Goal: Task Accomplishment & Management: Use online tool/utility

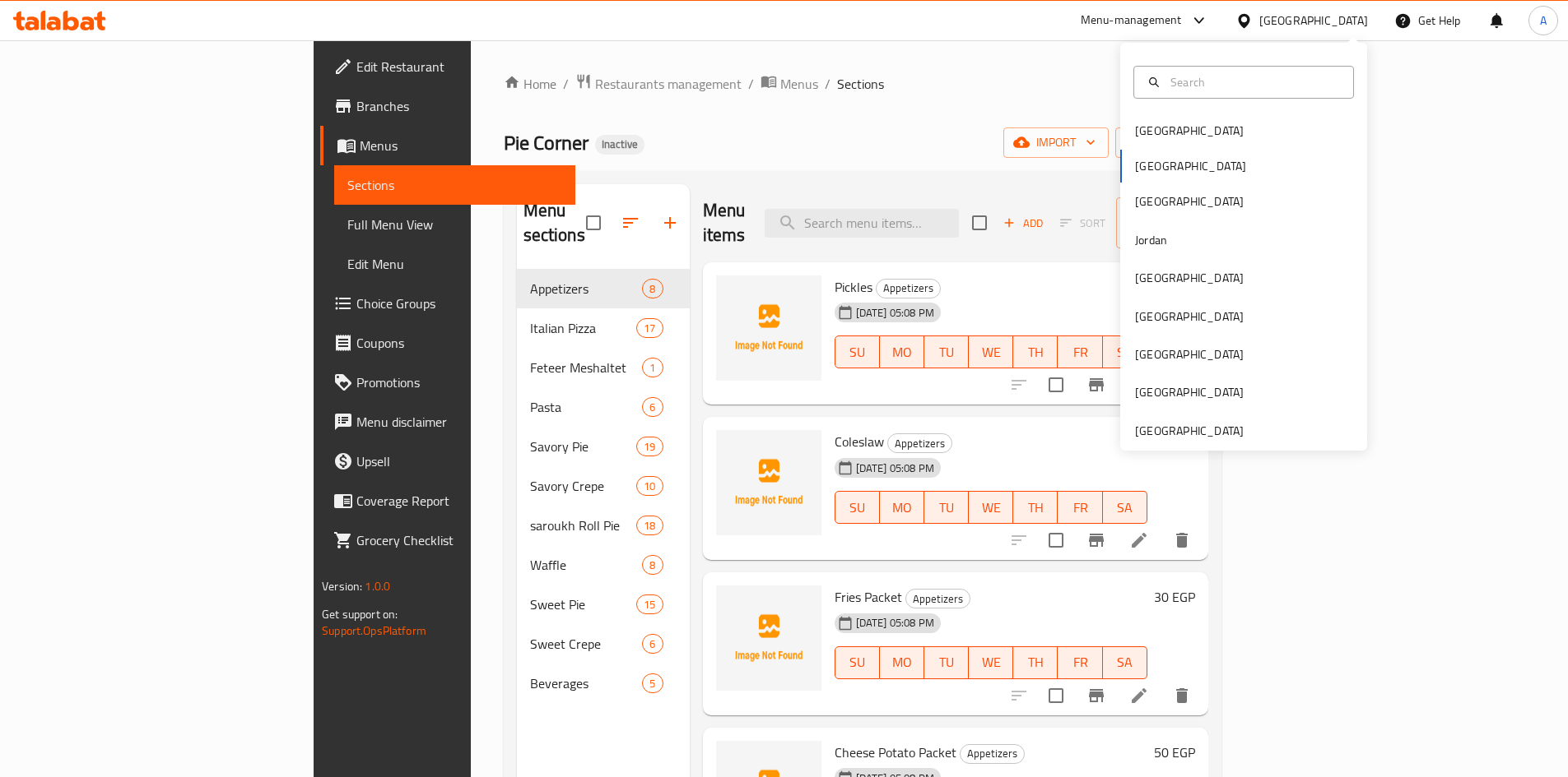
click at [1190, 446] on div "Bahrain Egypt Iraq Jordan Kuwait Oman Qatar Saudi Arabia United Arab Emirates" at bounding box center [1244, 247] width 247 height 408
click at [1182, 434] on div "[GEOGRAPHIC_DATA]" at bounding box center [1189, 431] width 109 height 18
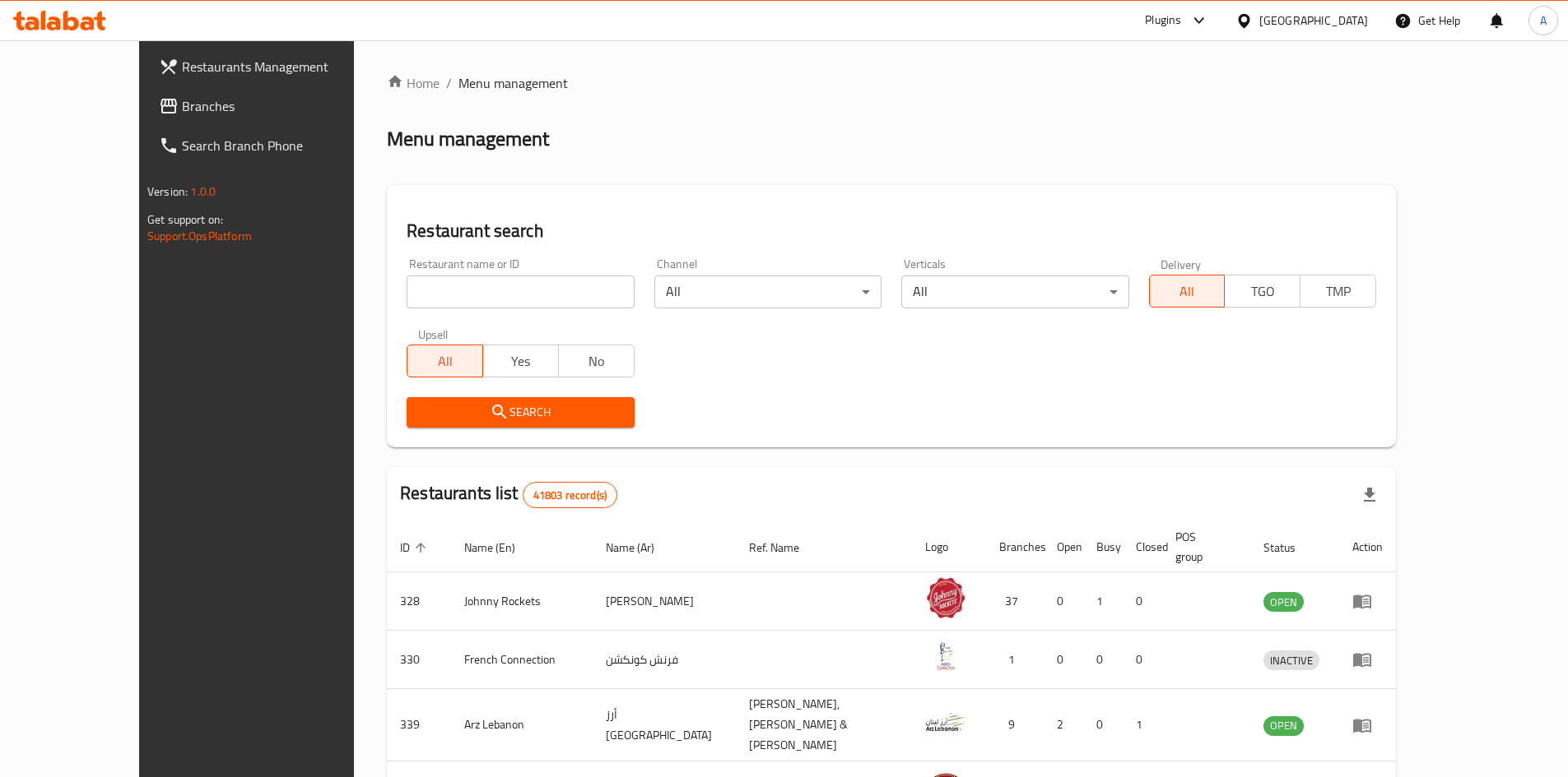
click at [181, 105] on span "Branches" at bounding box center [284, 106] width 206 height 20
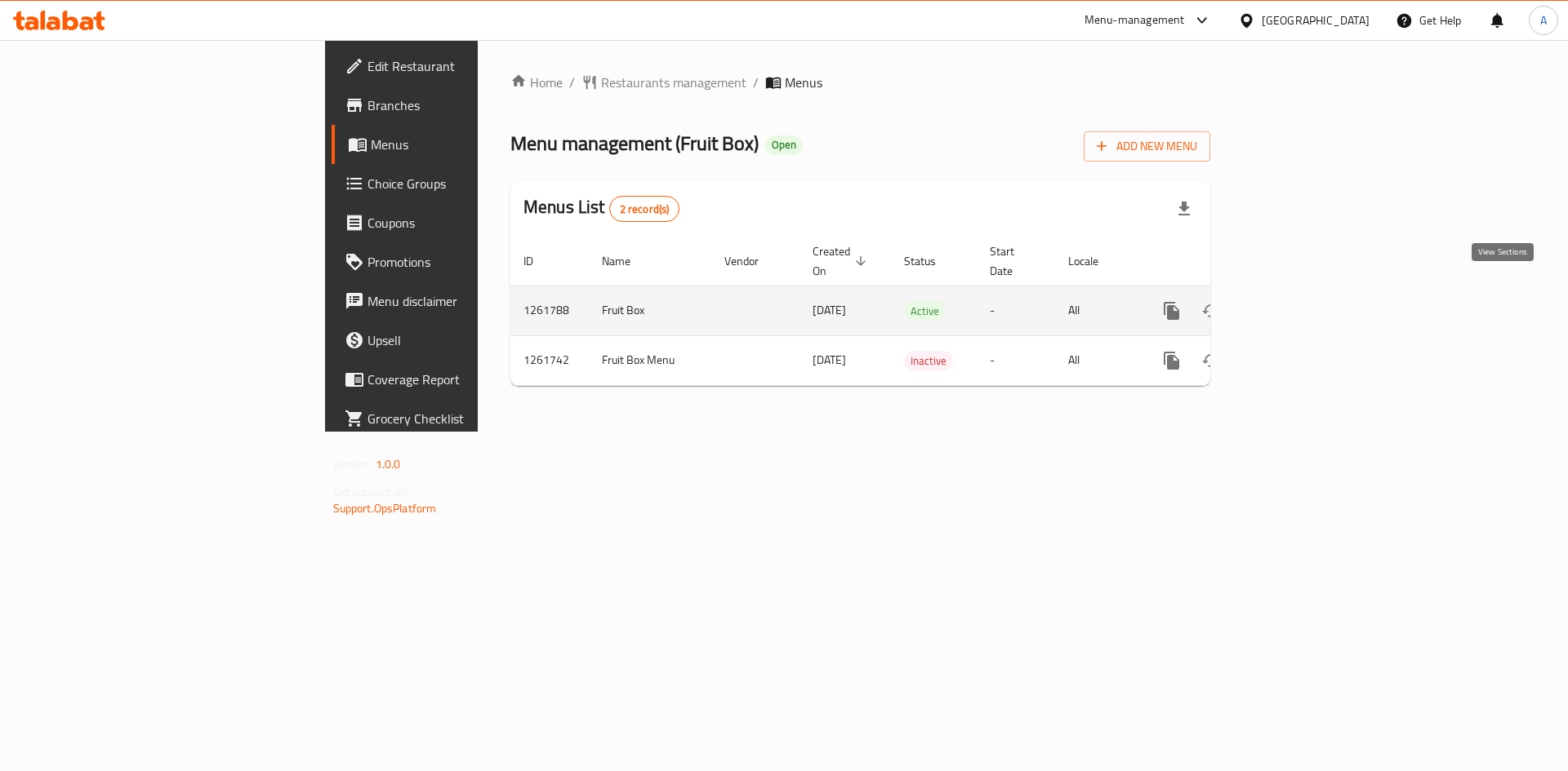
click at [1299, 301] on icon "enhanced table" at bounding box center [1289, 310] width 20 height 20
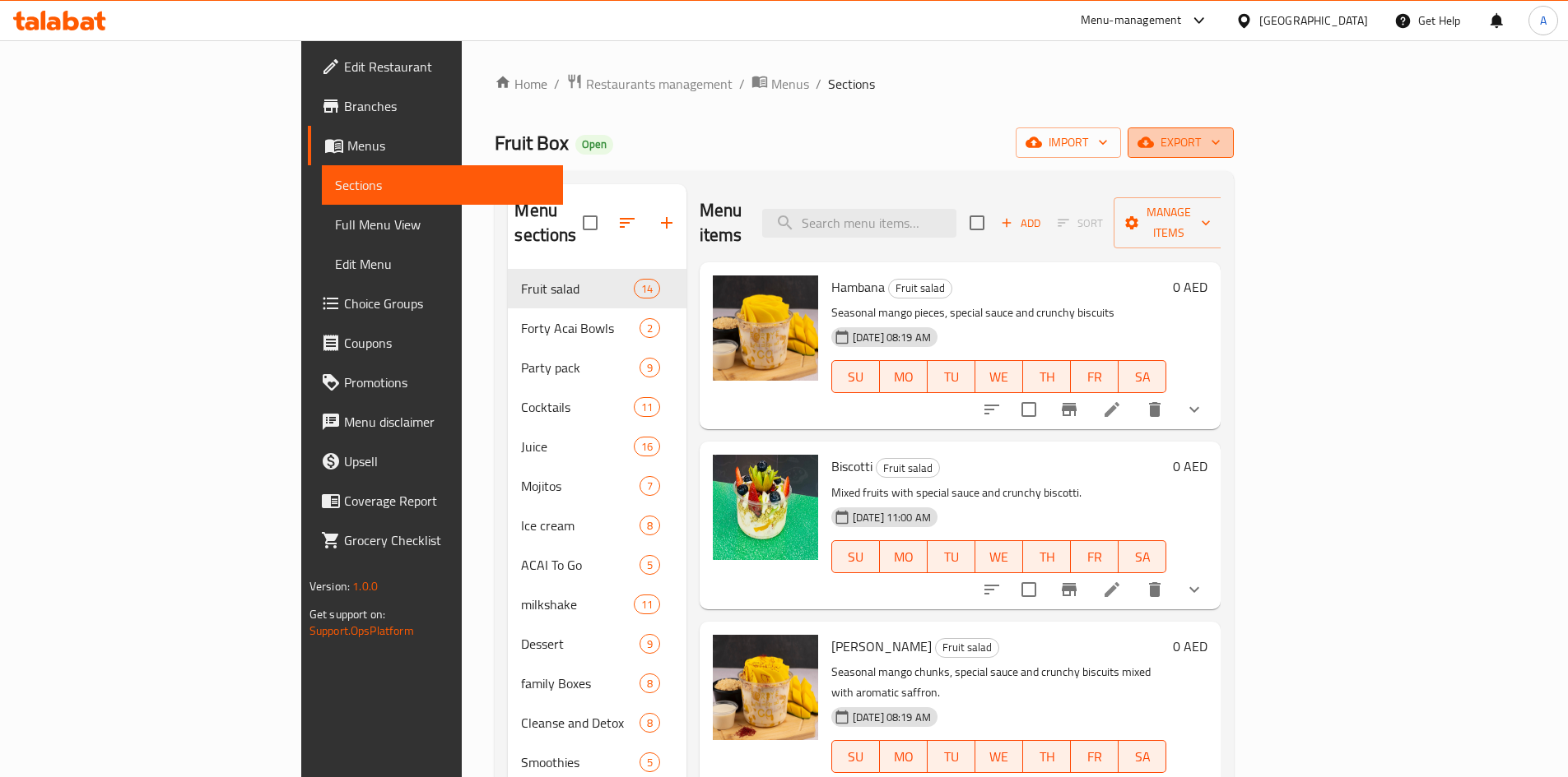
click at [1220, 147] on span "export" at bounding box center [1180, 142] width 80 height 20
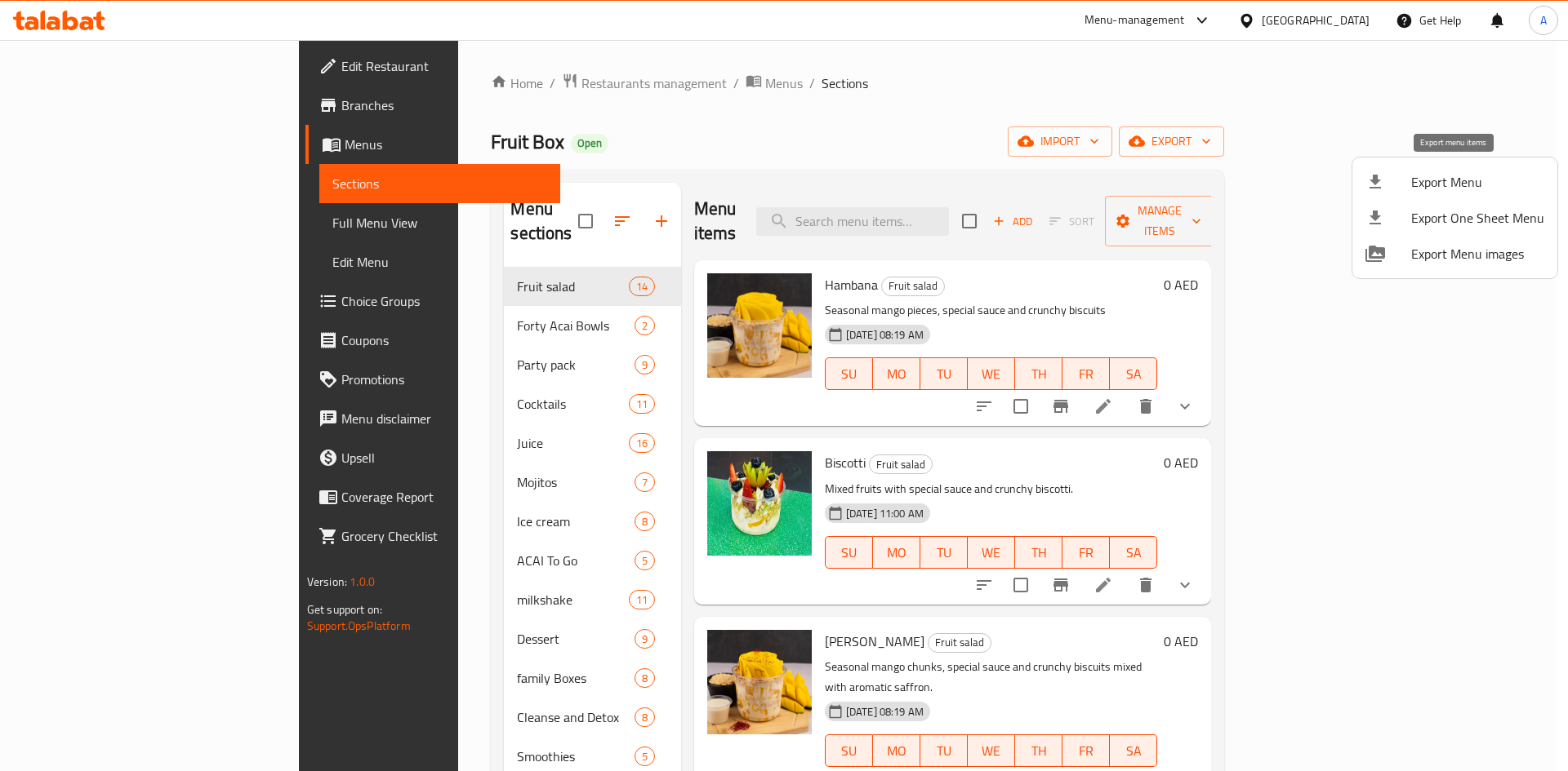
click at [1435, 177] on span "Export Menu" at bounding box center [1477, 182] width 133 height 20
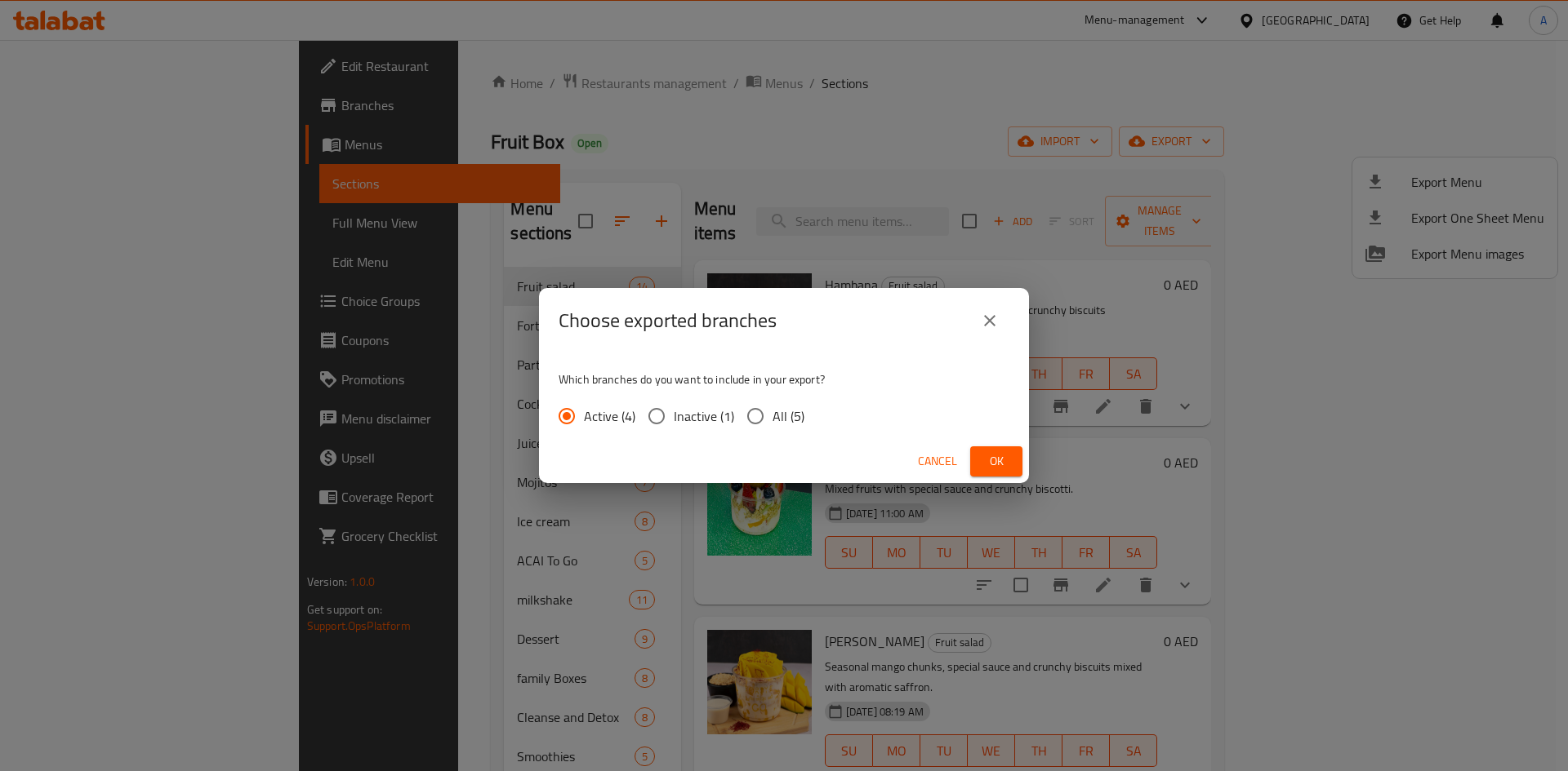
click at [773, 429] on label "All (5)" at bounding box center [771, 415] width 66 height 34
click at [772, 429] on input "All (5)" at bounding box center [755, 415] width 34 height 34
radio input "true"
click at [986, 461] on span "Ok" at bounding box center [996, 461] width 26 height 20
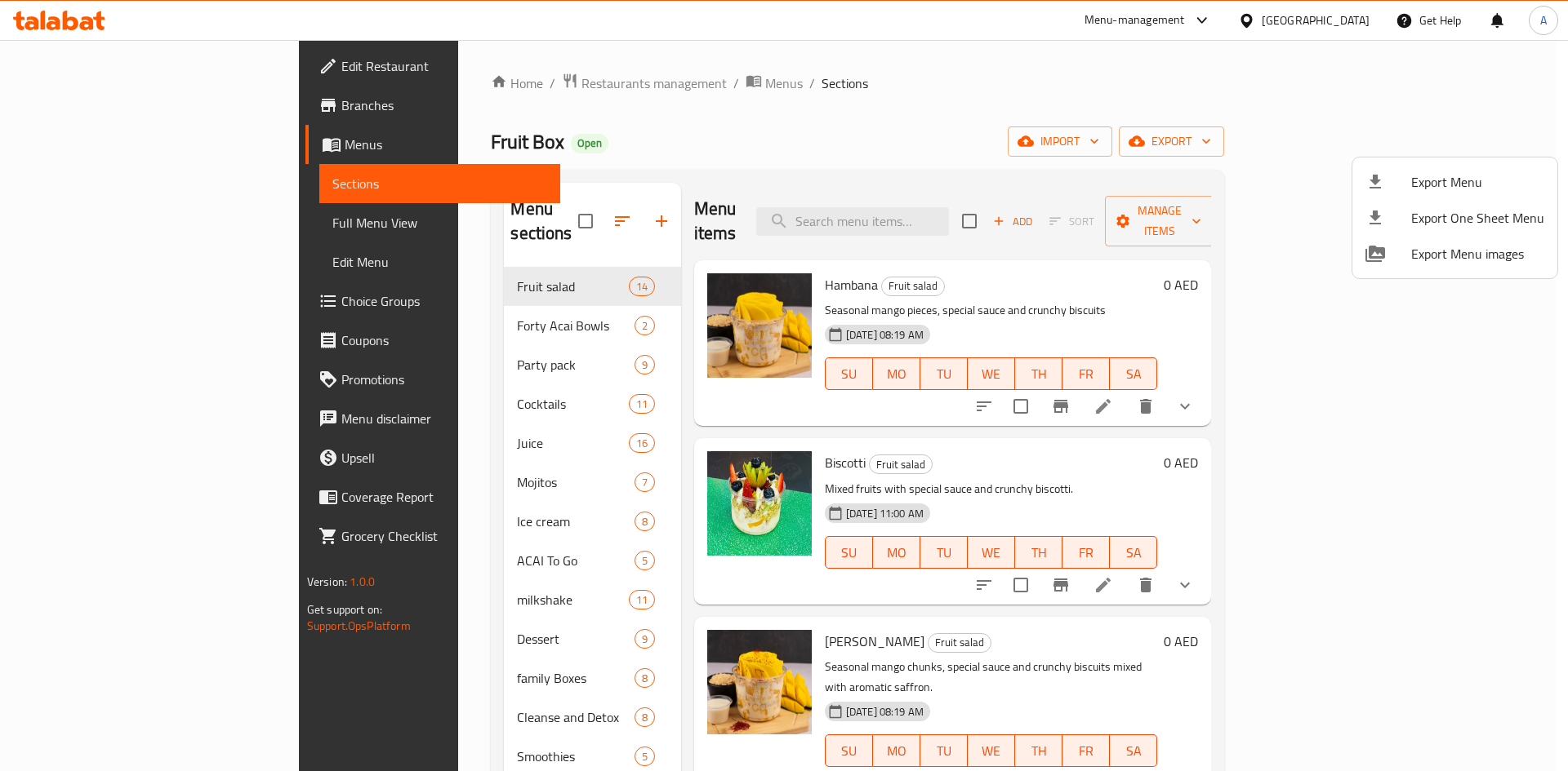
click at [1023, 85] on div at bounding box center [784, 385] width 1568 height 771
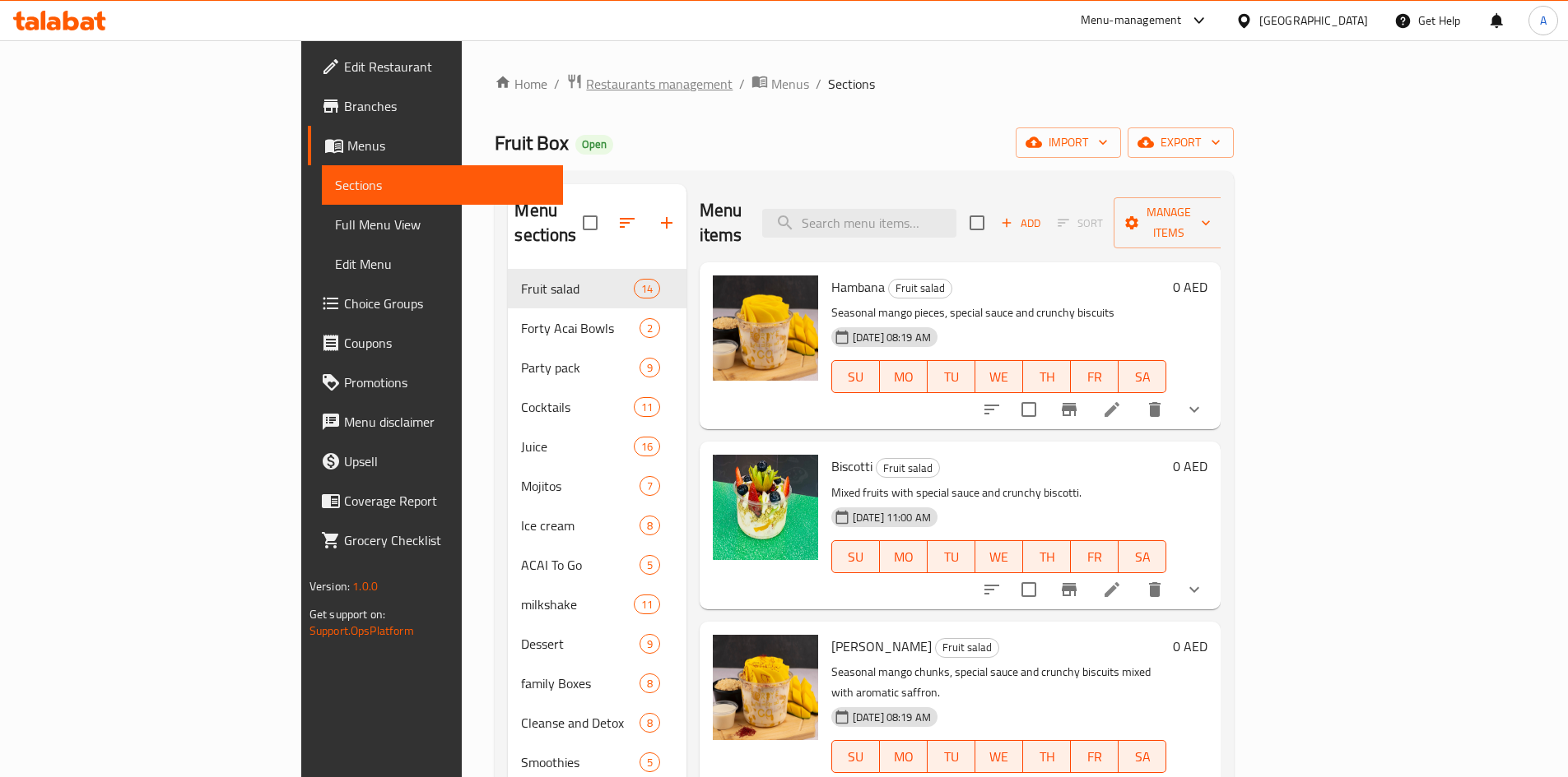
click at [585, 90] on span "Restaurants management" at bounding box center [658, 83] width 146 height 20
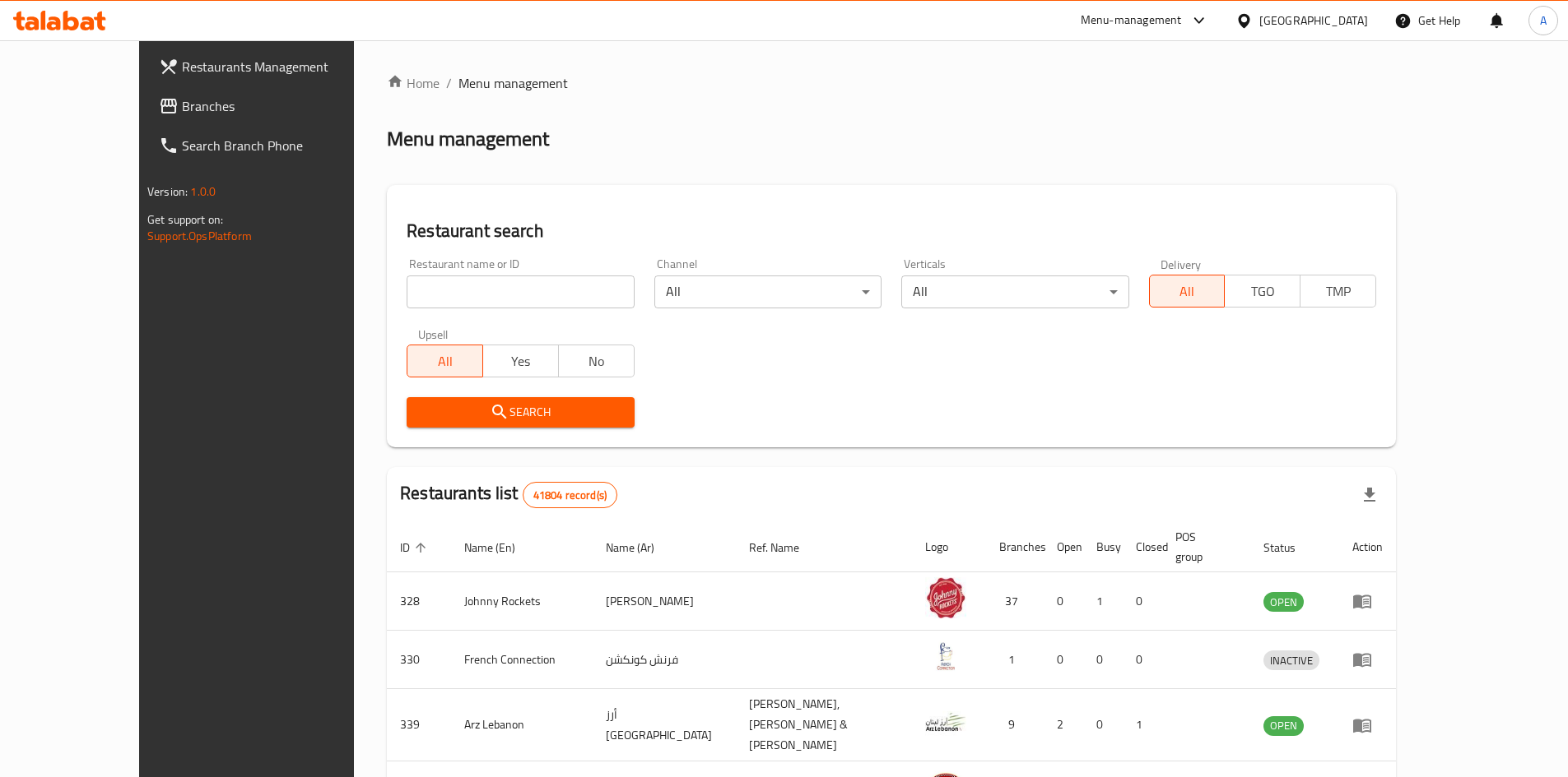
click at [145, 120] on link "Branches" at bounding box center [273, 106] width 255 height 39
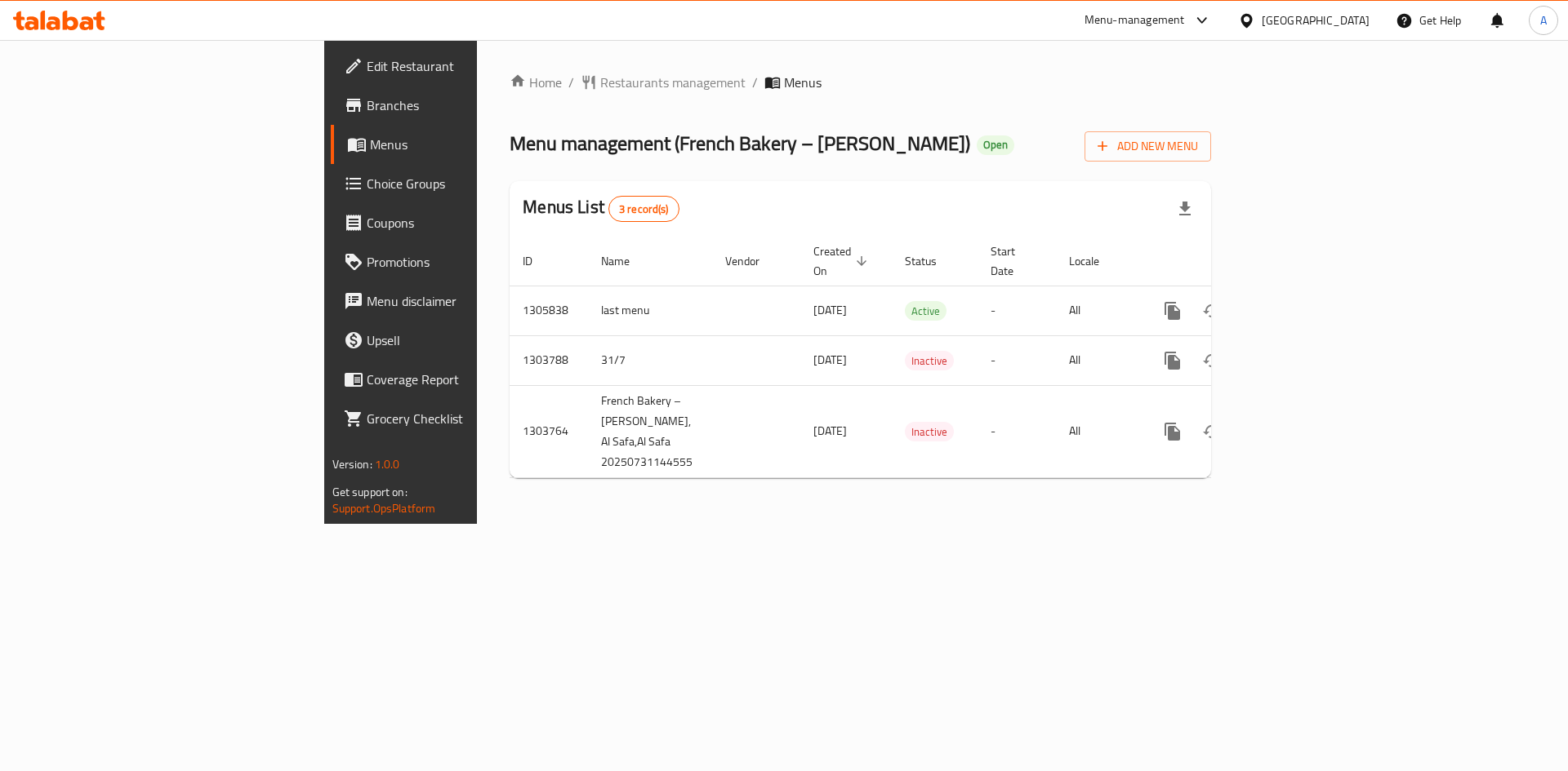
drag, startPoint x: 825, startPoint y: 114, endPoint x: 379, endPoint y: 114, distance: 446.0
click at [825, 113] on div "Home / Restaurants management / Menus Menu management ( French Bakery – Nourish…" at bounding box center [860, 282] width 701 height 419
click at [367, 96] on span "Branches" at bounding box center [470, 105] width 207 height 20
click at [367, 180] on span "Choice Groups" at bounding box center [470, 183] width 207 height 20
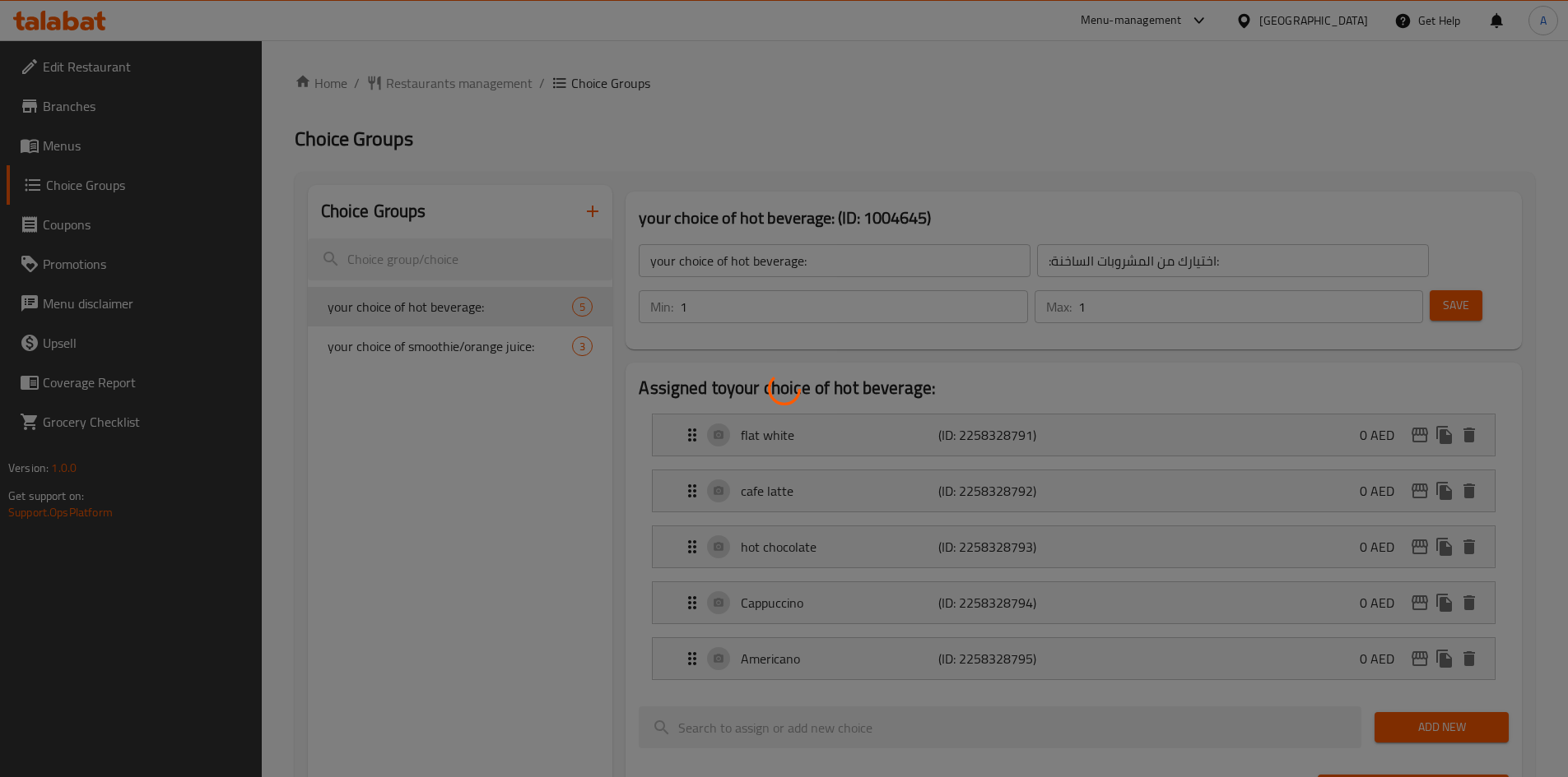
click at [86, 102] on div at bounding box center [784, 388] width 1568 height 777
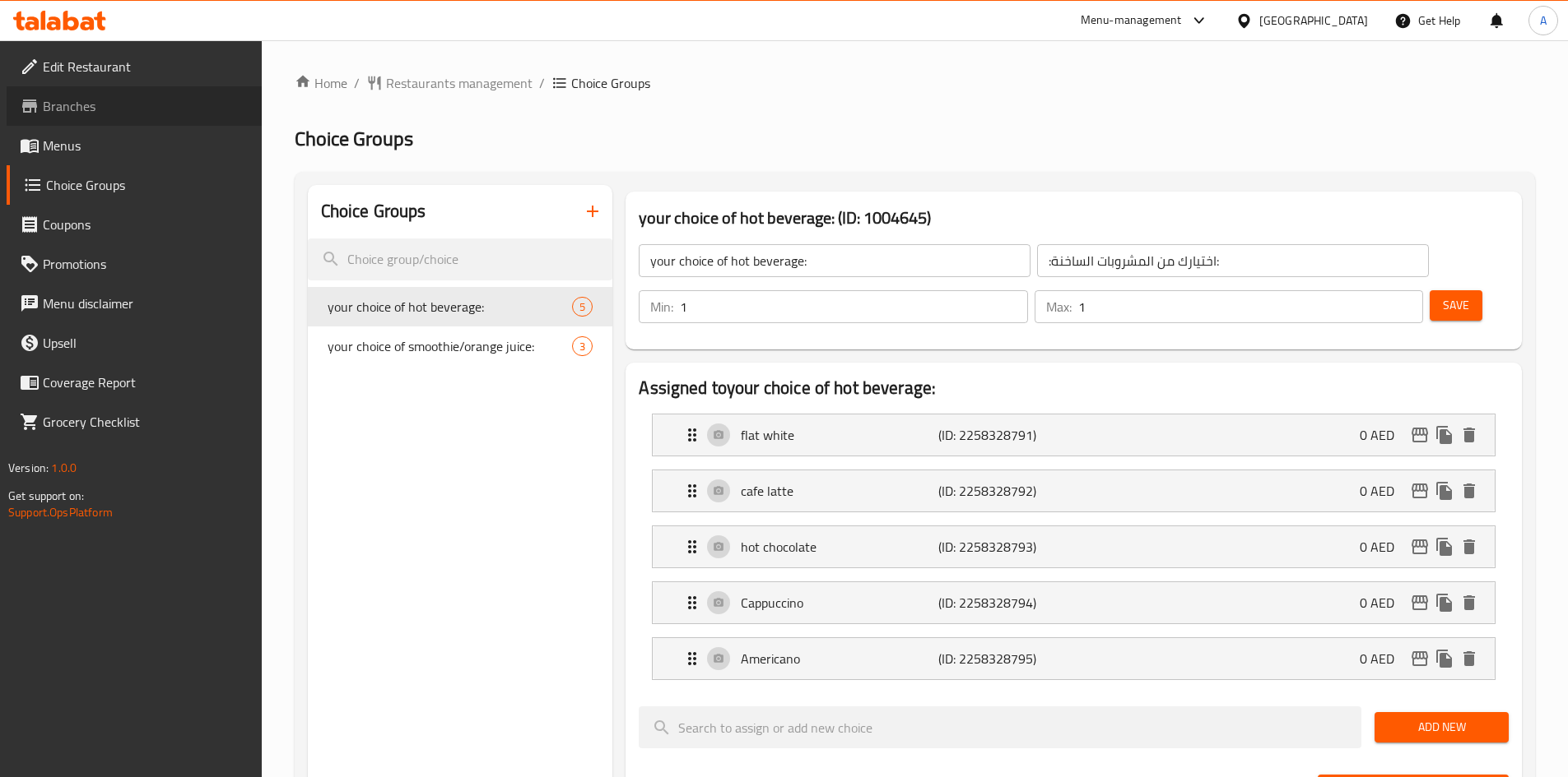
click at [89, 109] on span "Branches" at bounding box center [145, 106] width 206 height 20
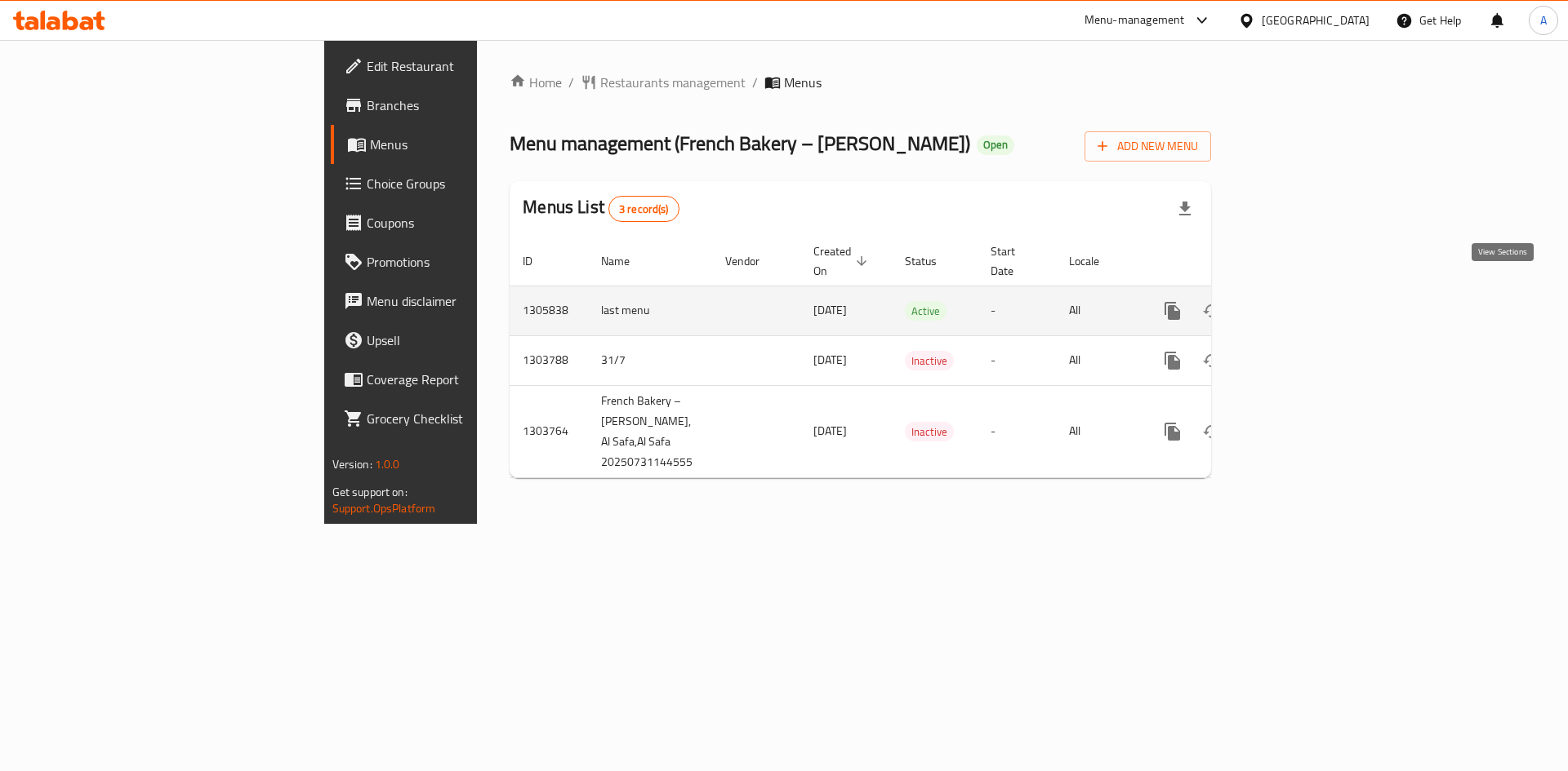
click at [1300, 301] on icon "enhanced table" at bounding box center [1290, 310] width 20 height 20
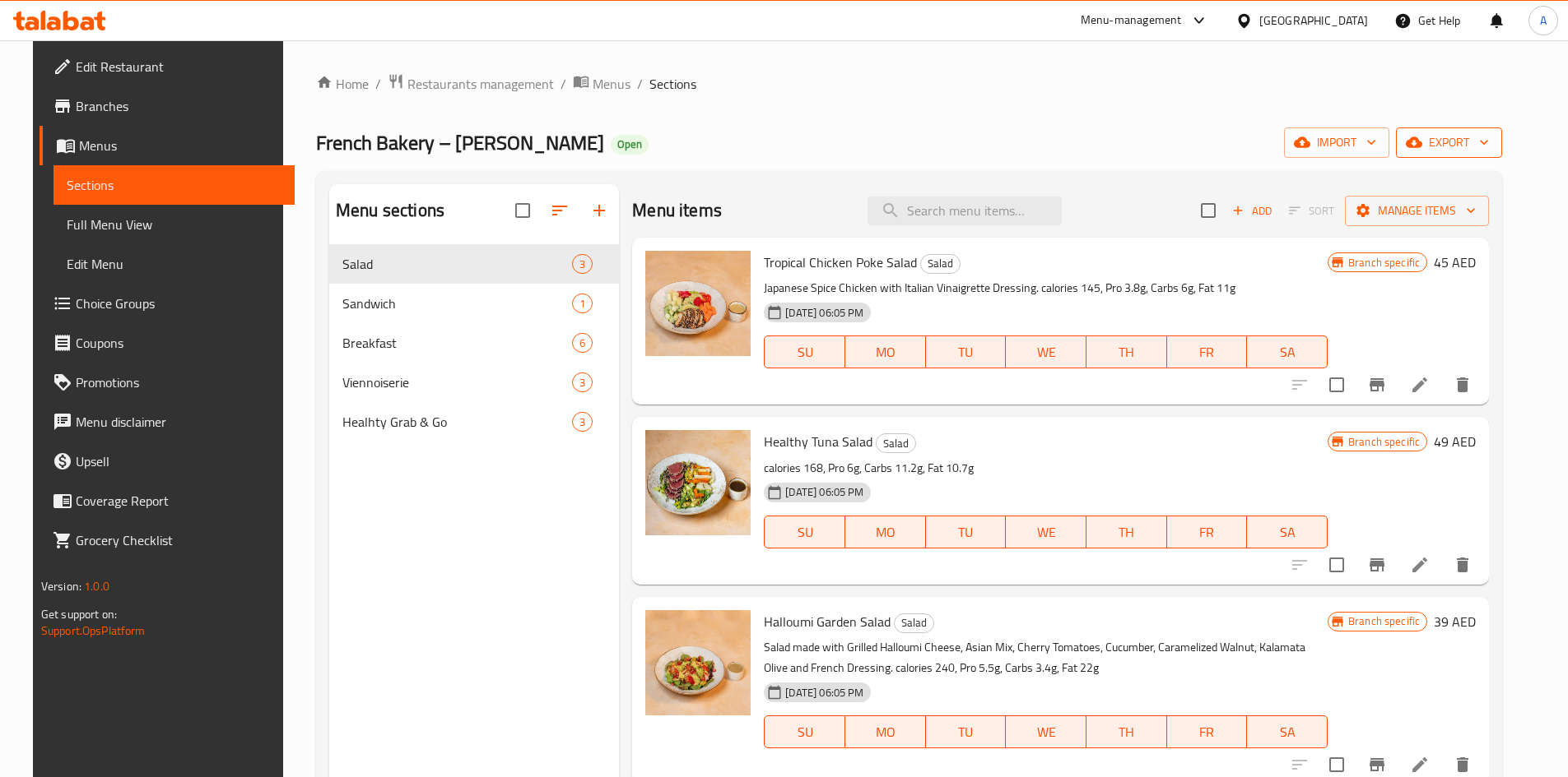
click at [1484, 144] on span "export" at bounding box center [1448, 142] width 80 height 20
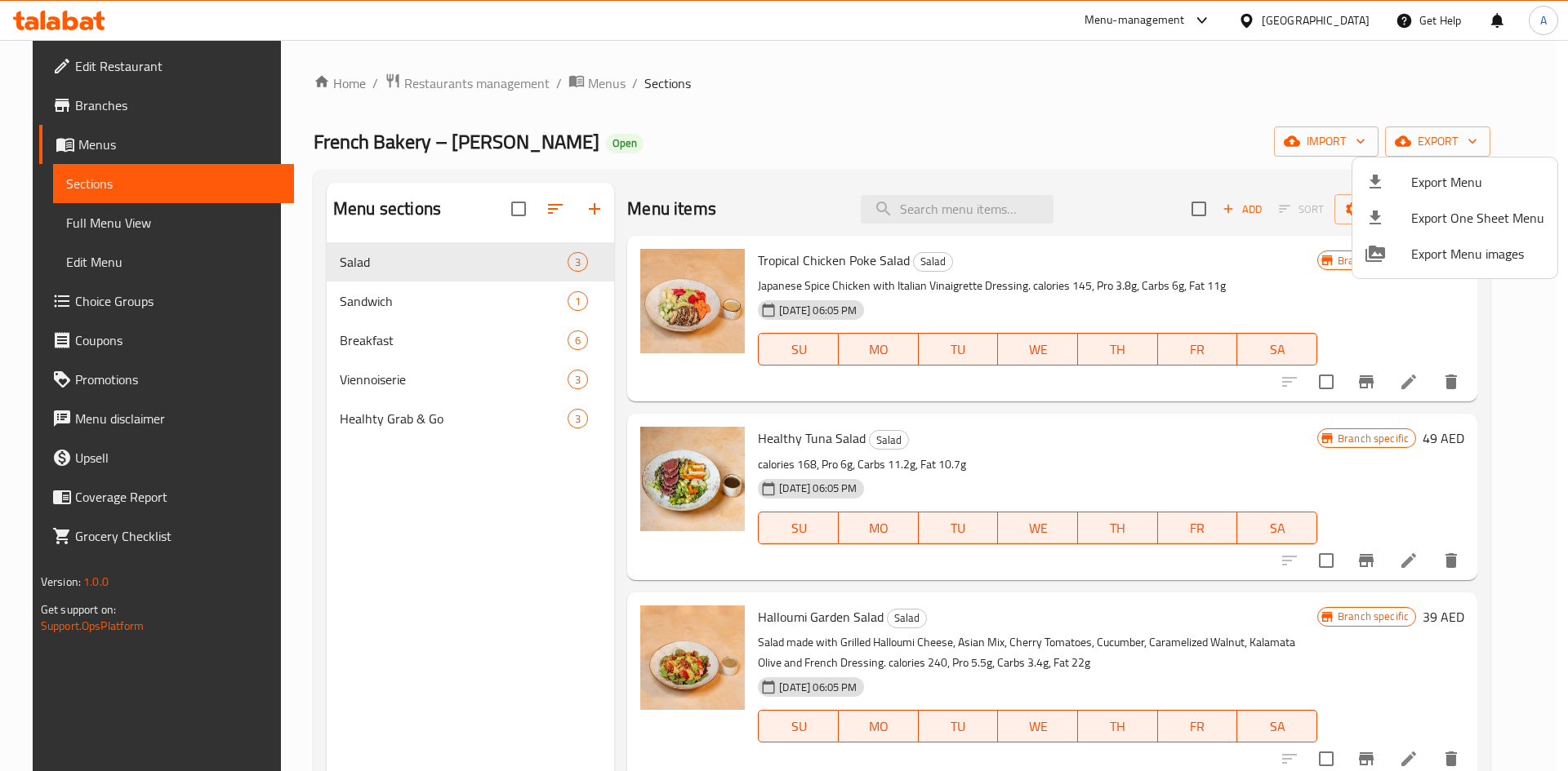
click at [1133, 162] on div at bounding box center [784, 385] width 1568 height 771
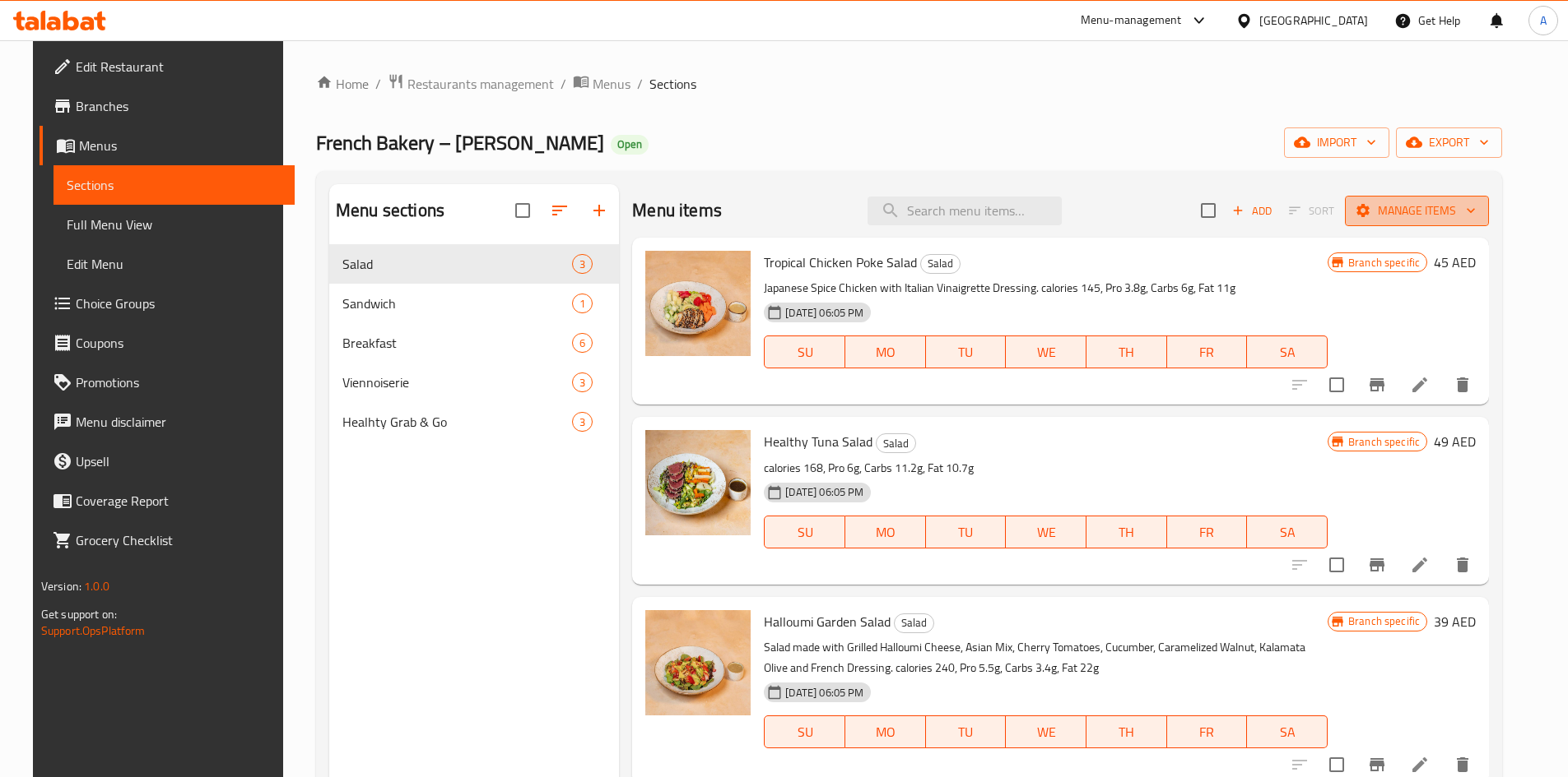
click at [1426, 213] on span "Manage items" at bounding box center [1416, 210] width 117 height 20
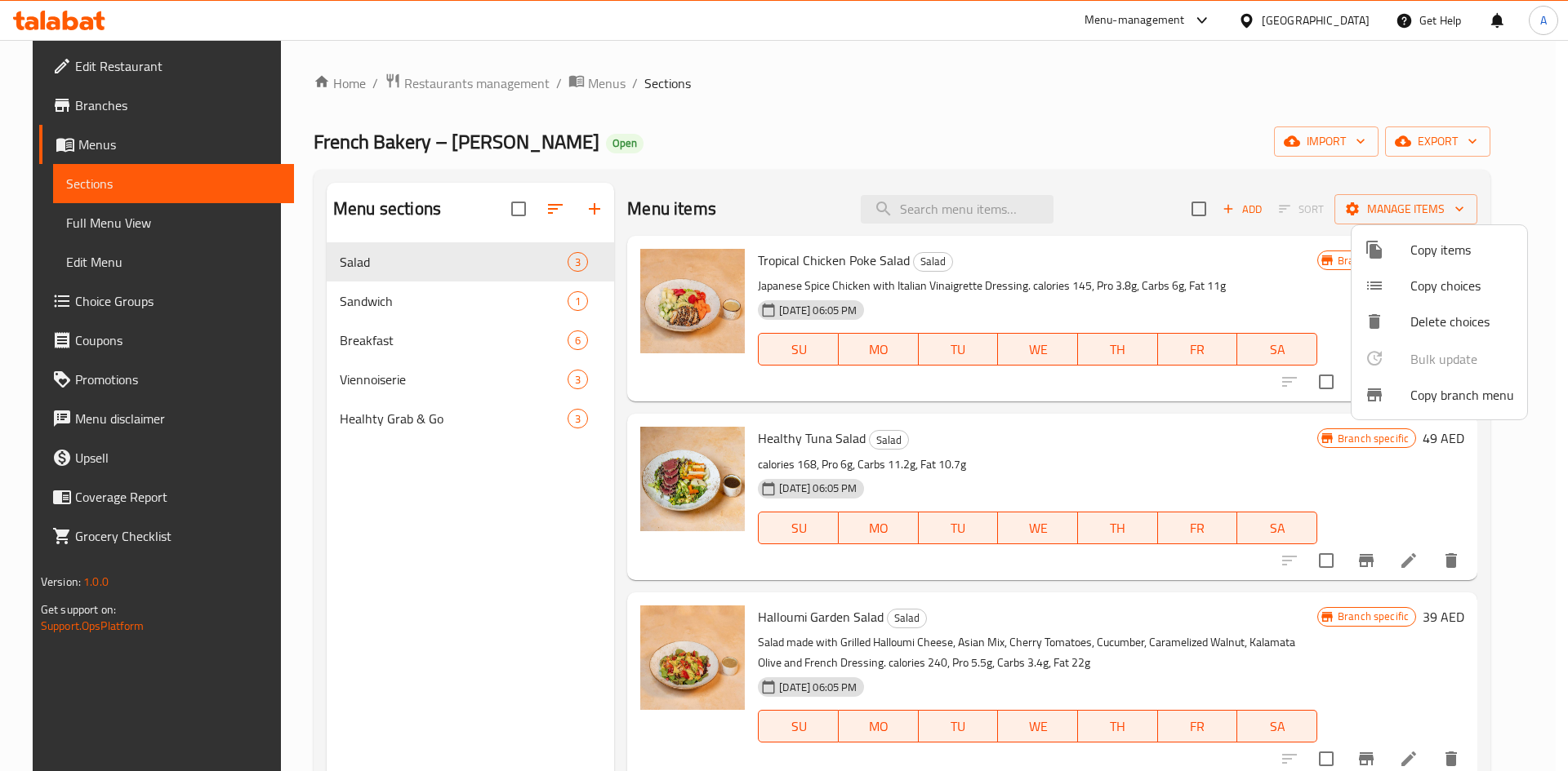
click at [1406, 394] on div at bounding box center [1387, 395] width 46 height 20
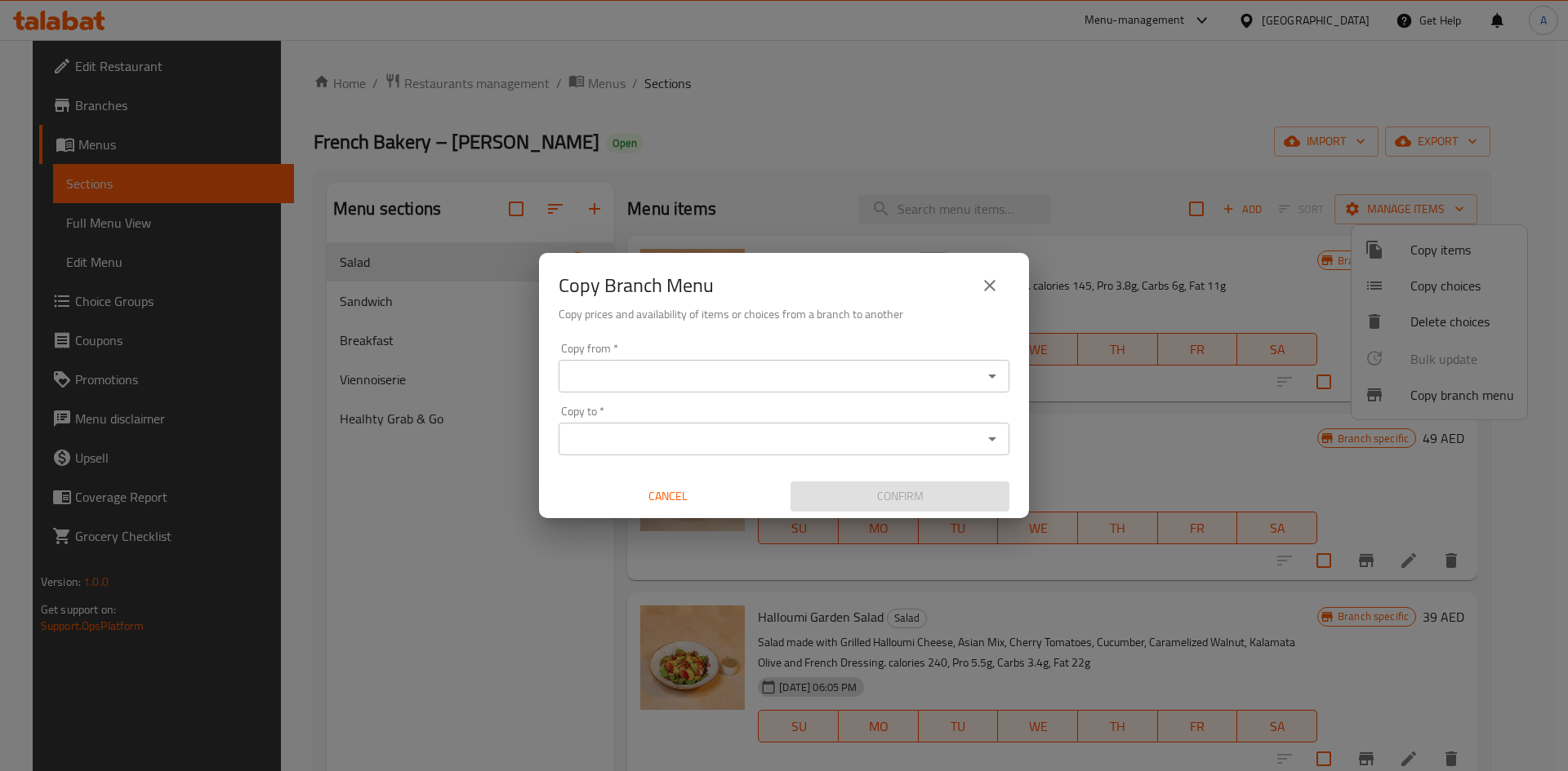
click at [1001, 376] on icon "Open" at bounding box center [991, 376] width 20 height 20
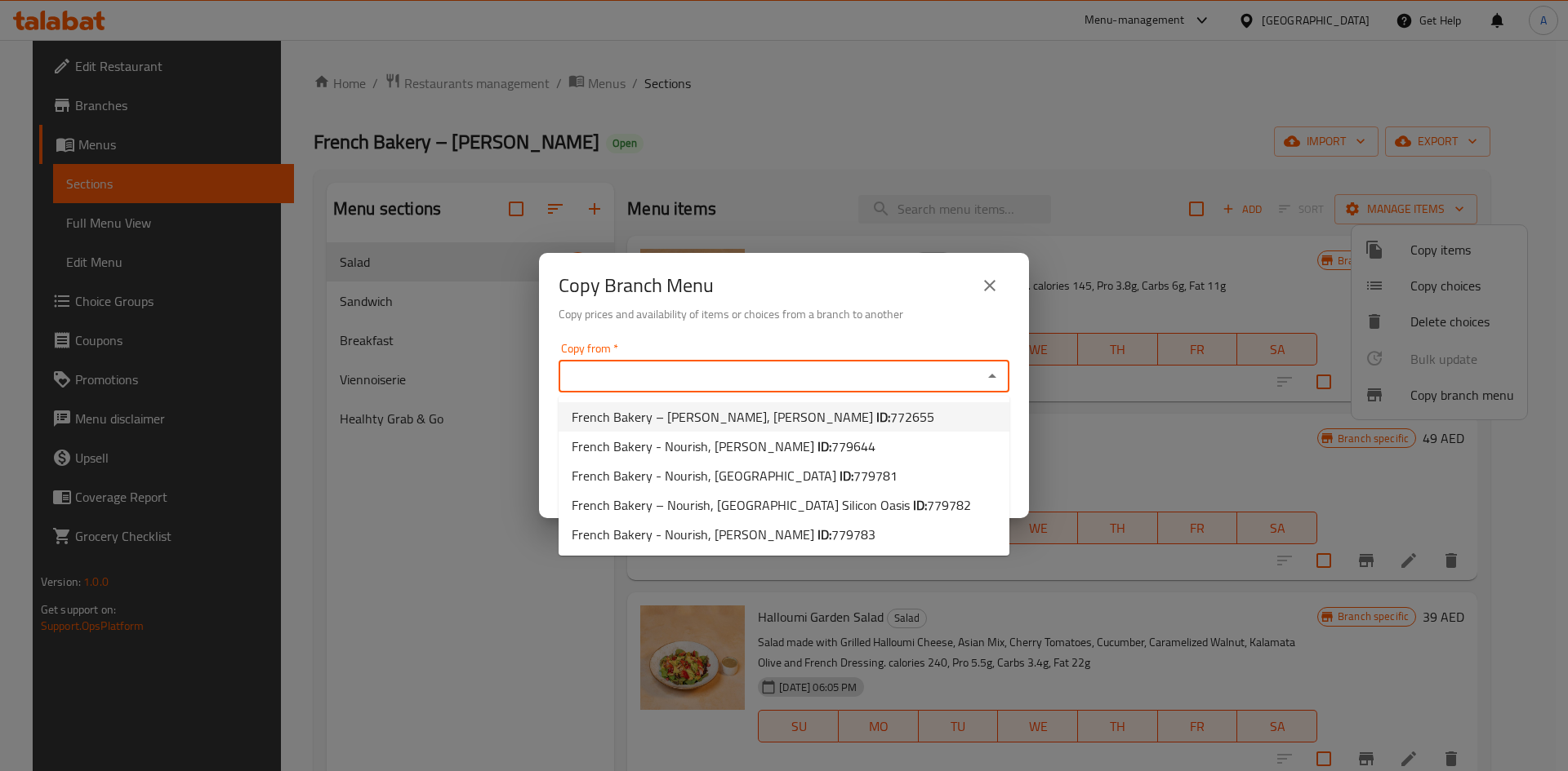
click at [890, 422] on span "772655" at bounding box center [911, 417] width 44 height 24
type input "French Bakery – [PERSON_NAME], [PERSON_NAME]"
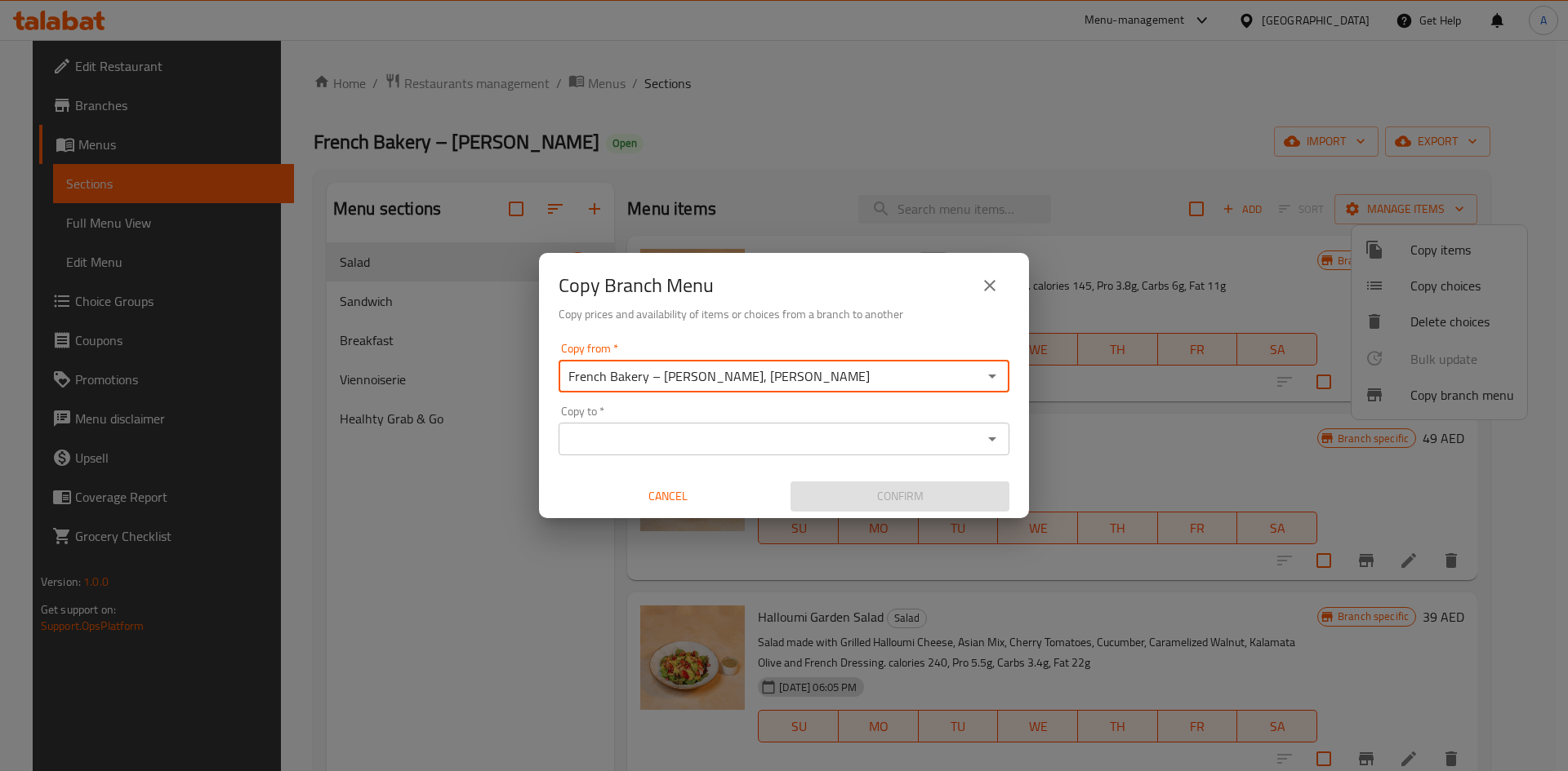
click at [996, 435] on icon "Open" at bounding box center [991, 439] width 20 height 20
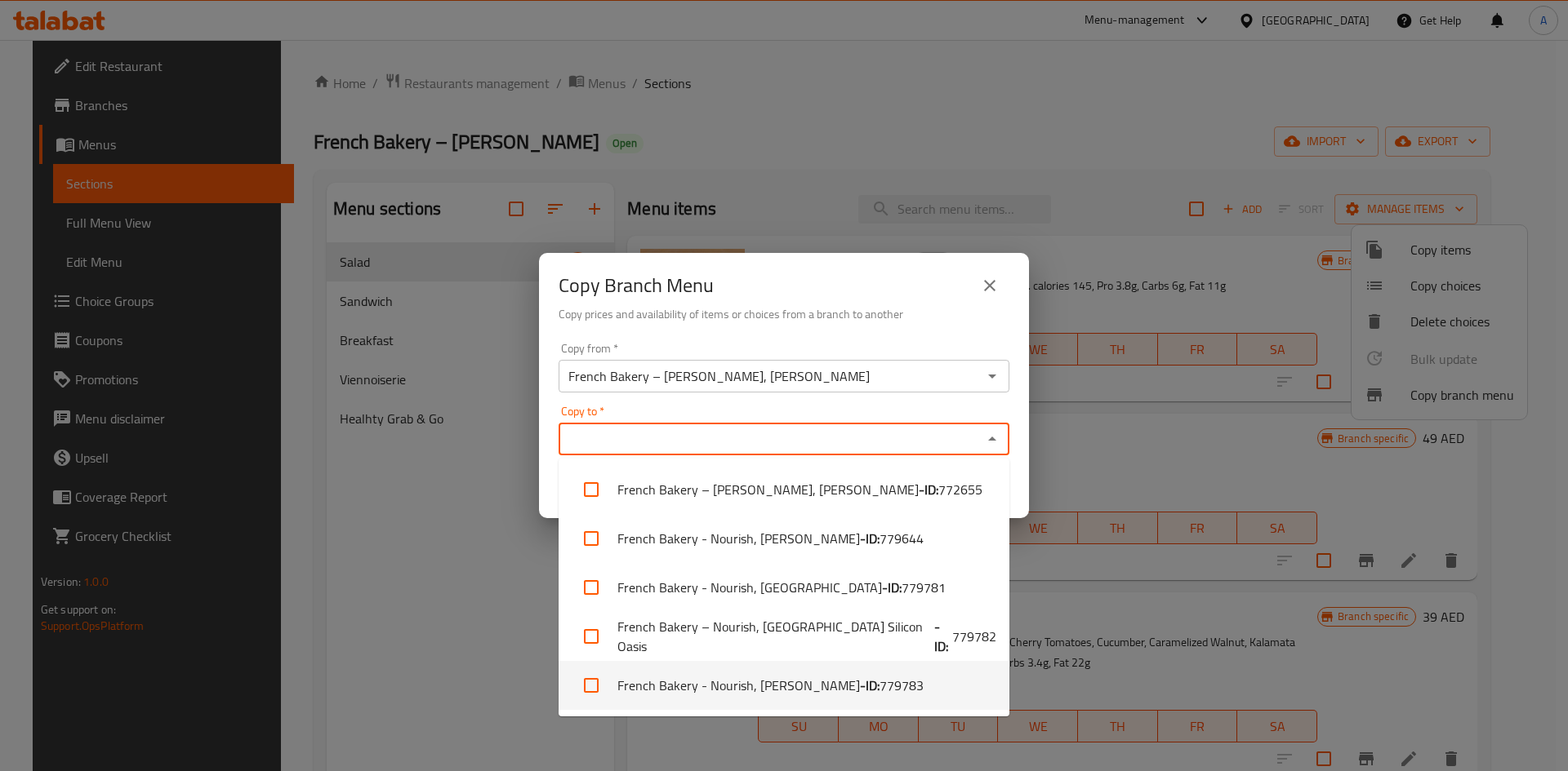
click at [879, 681] on span "779783" at bounding box center [901, 685] width 44 height 20
checkbox input "true"
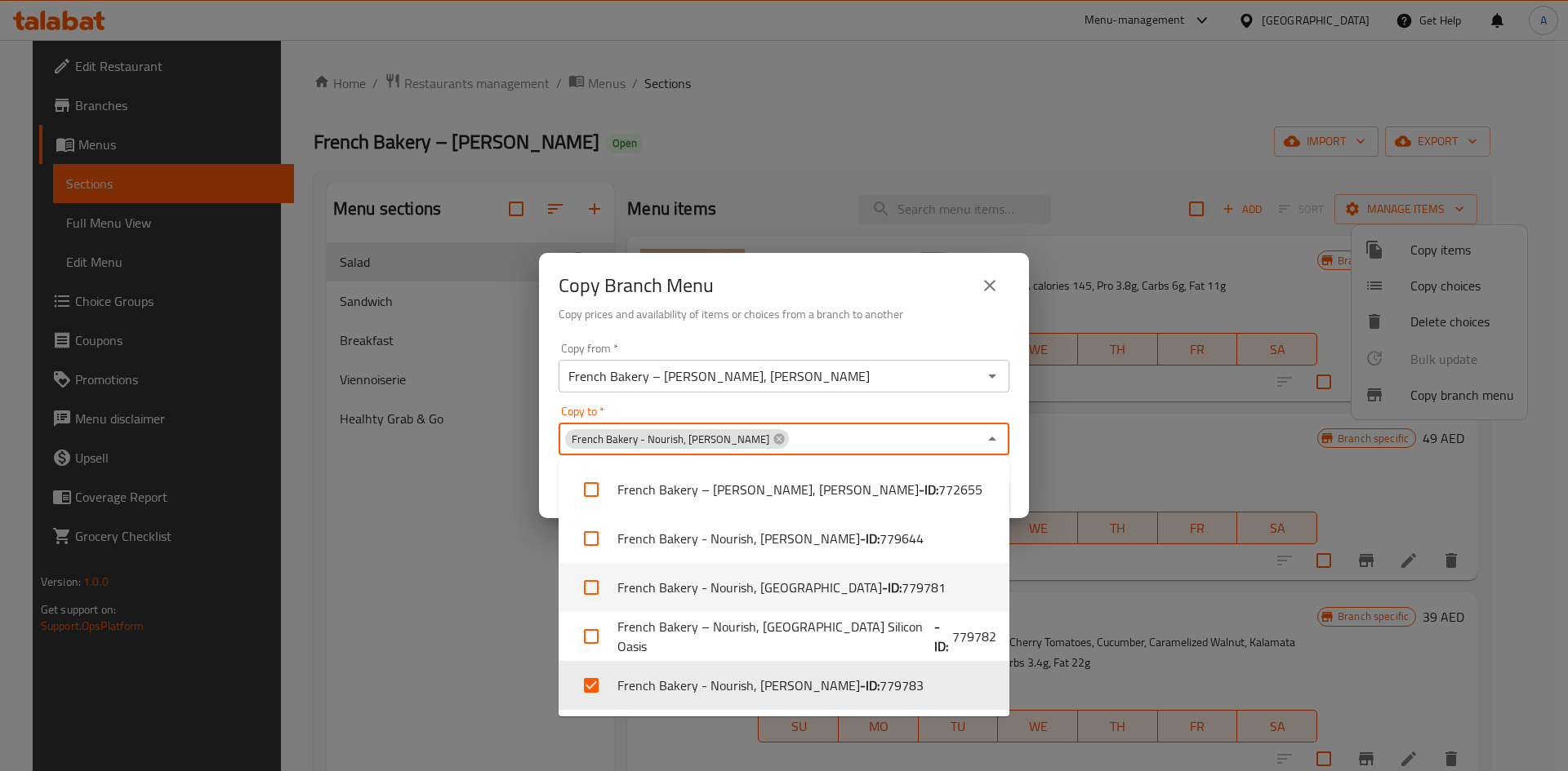
click at [1024, 477] on div "Copy from   * French Bakery – [PERSON_NAME], Al Safa Copy from * Copy to   * Fr…" at bounding box center [784, 427] width 490 height 182
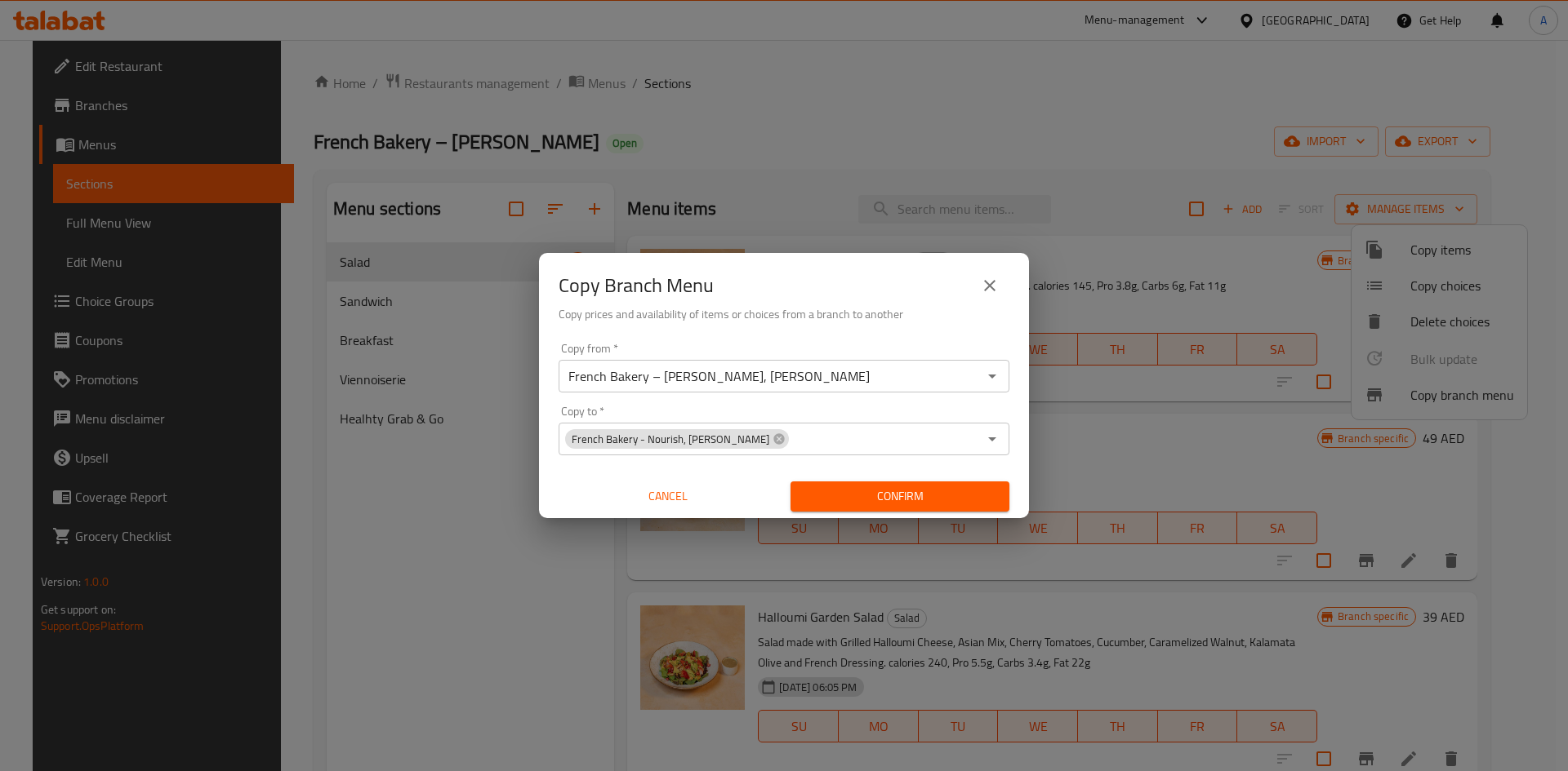
click at [955, 487] on span "Confirm" at bounding box center [900, 496] width 193 height 20
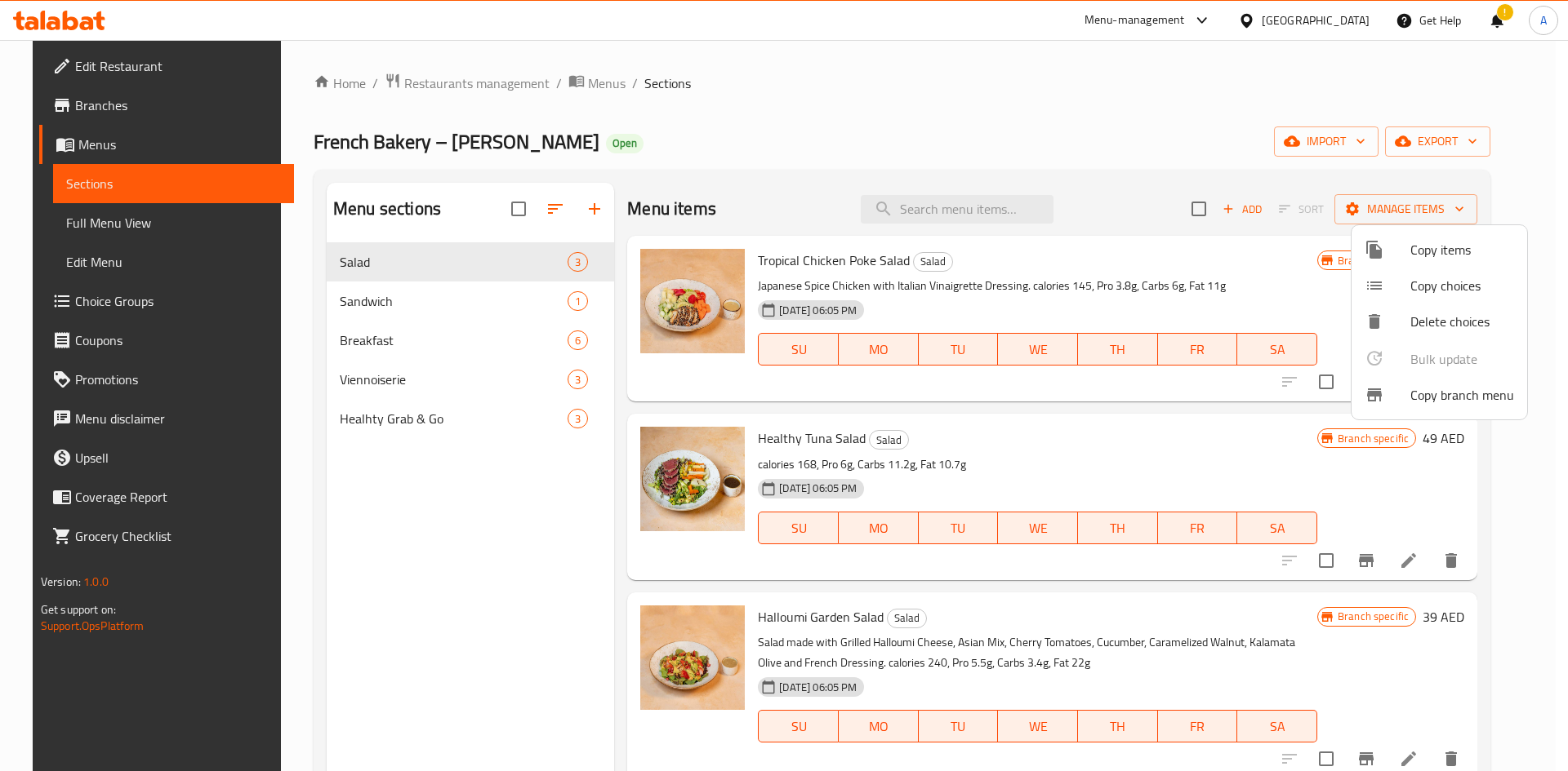
click at [1139, 101] on div at bounding box center [784, 385] width 1568 height 771
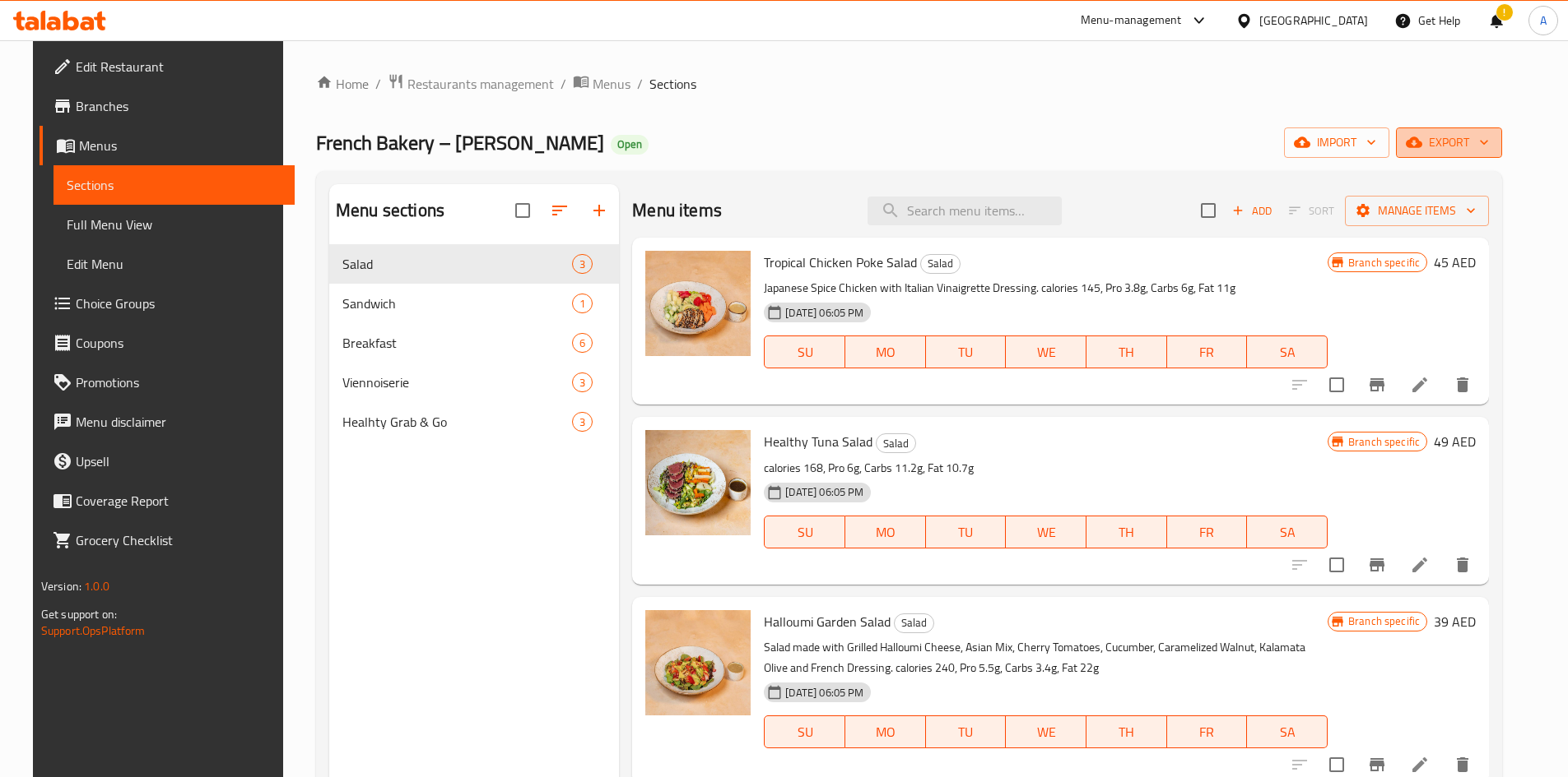
click at [1487, 142] on icon "button" at bounding box center [1483, 144] width 8 height 5
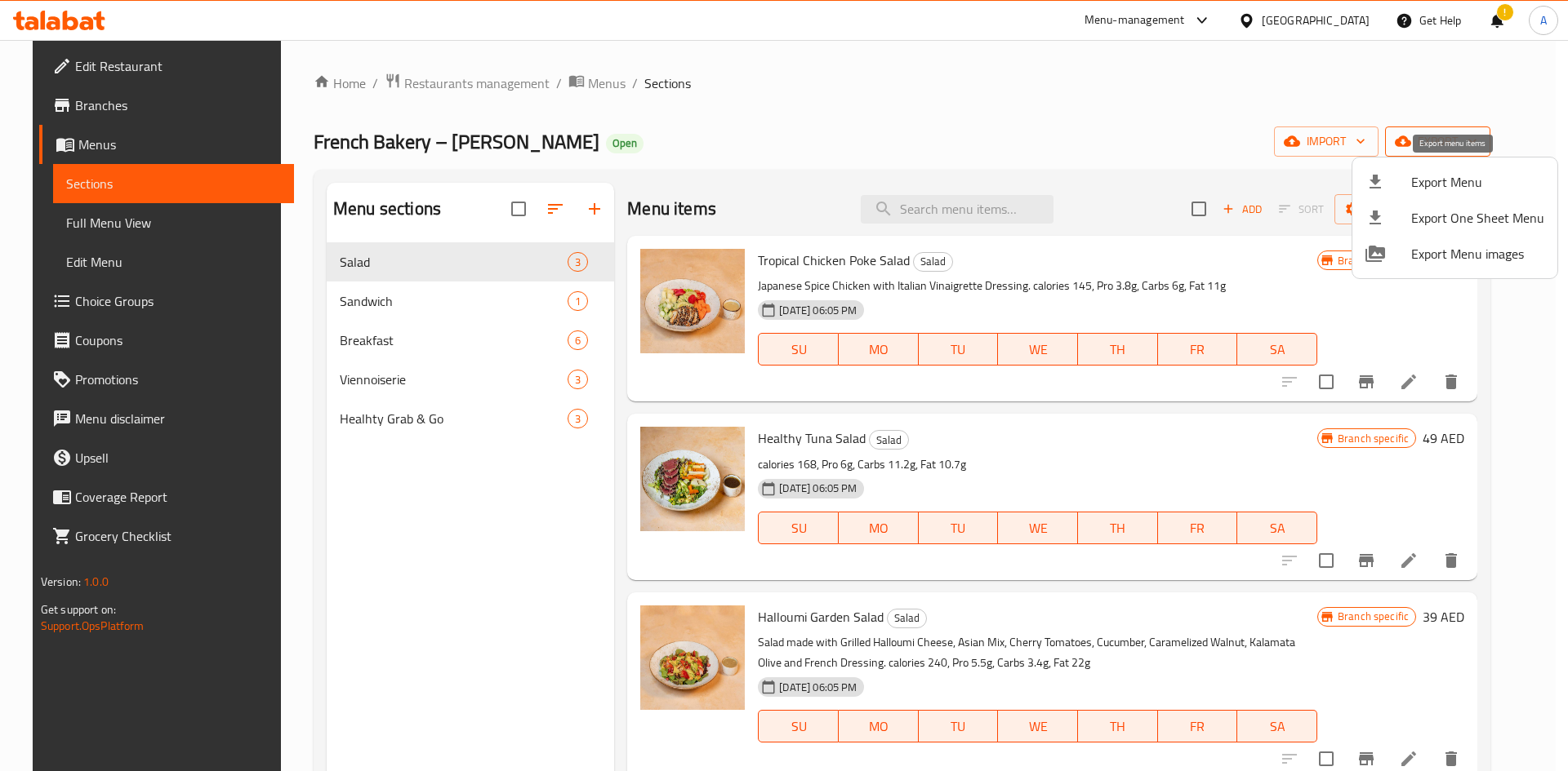
click at [1454, 176] on span "Export Menu" at bounding box center [1477, 182] width 133 height 20
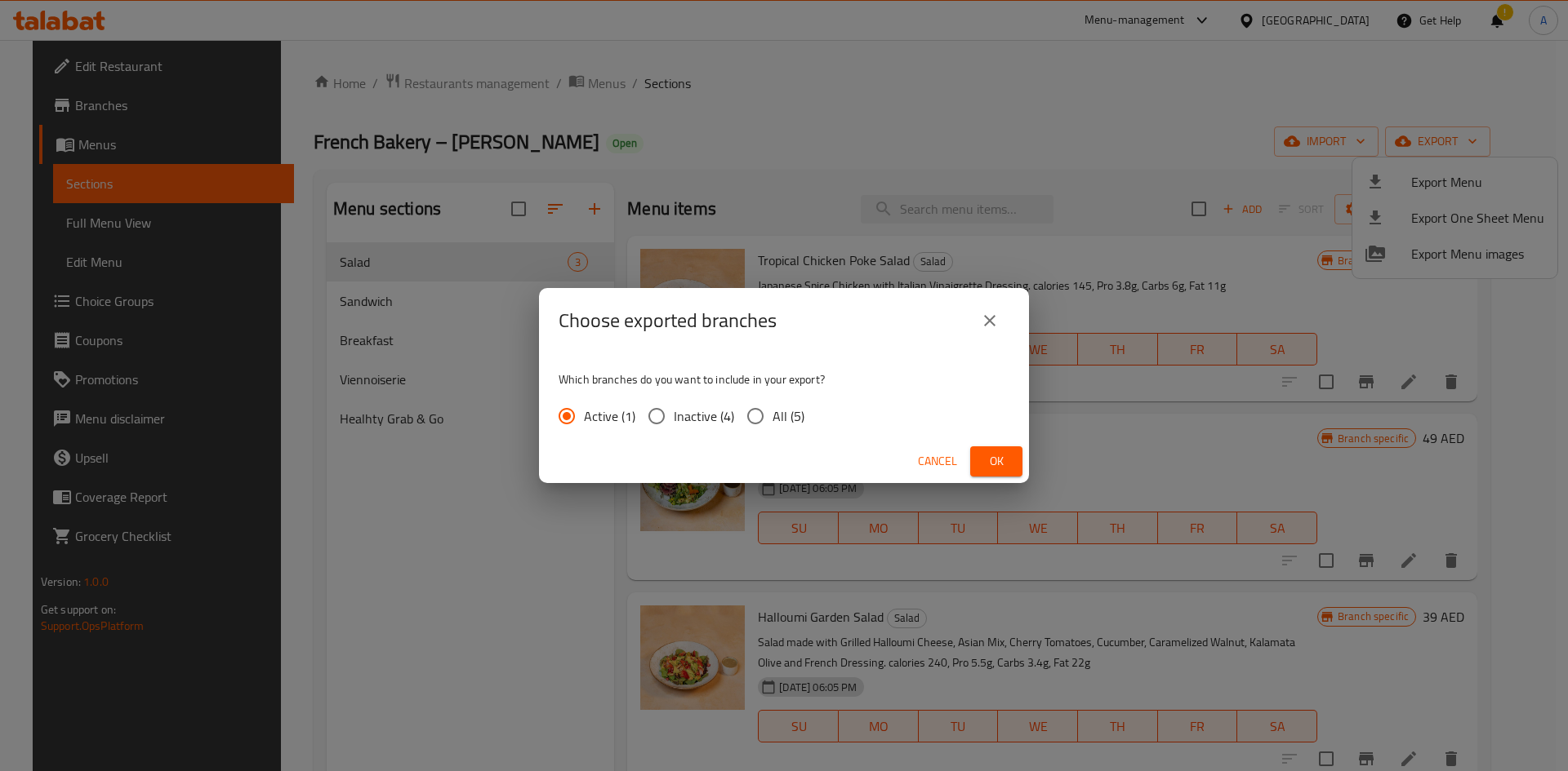
click at [770, 426] on input "All (5)" at bounding box center [755, 415] width 34 height 34
radio input "true"
click at [1008, 456] on span "Ok" at bounding box center [996, 461] width 26 height 20
